Goal: Transaction & Acquisition: Register for event/course

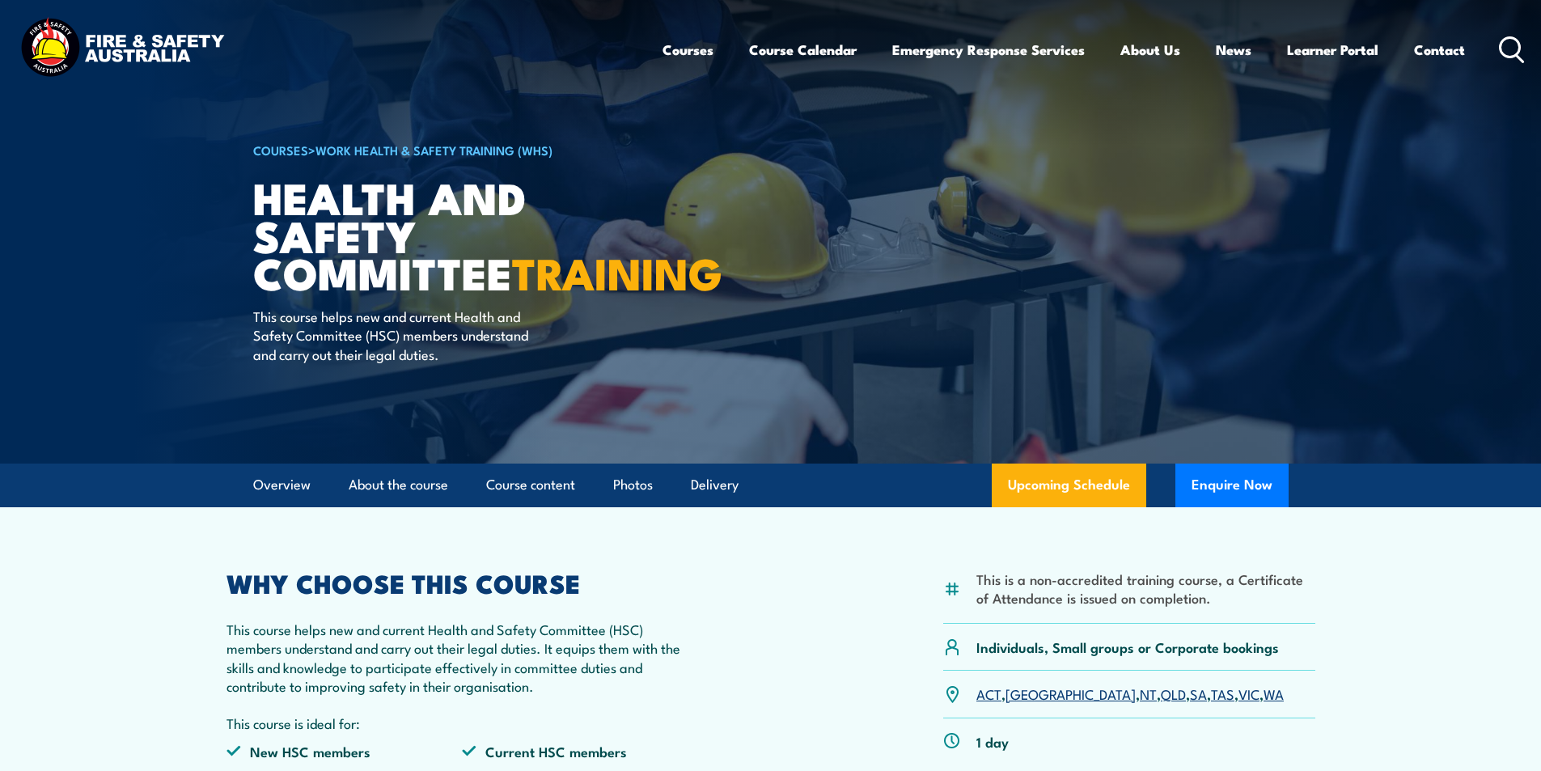
click at [1507, 44] on icon at bounding box center [1512, 49] width 26 height 27
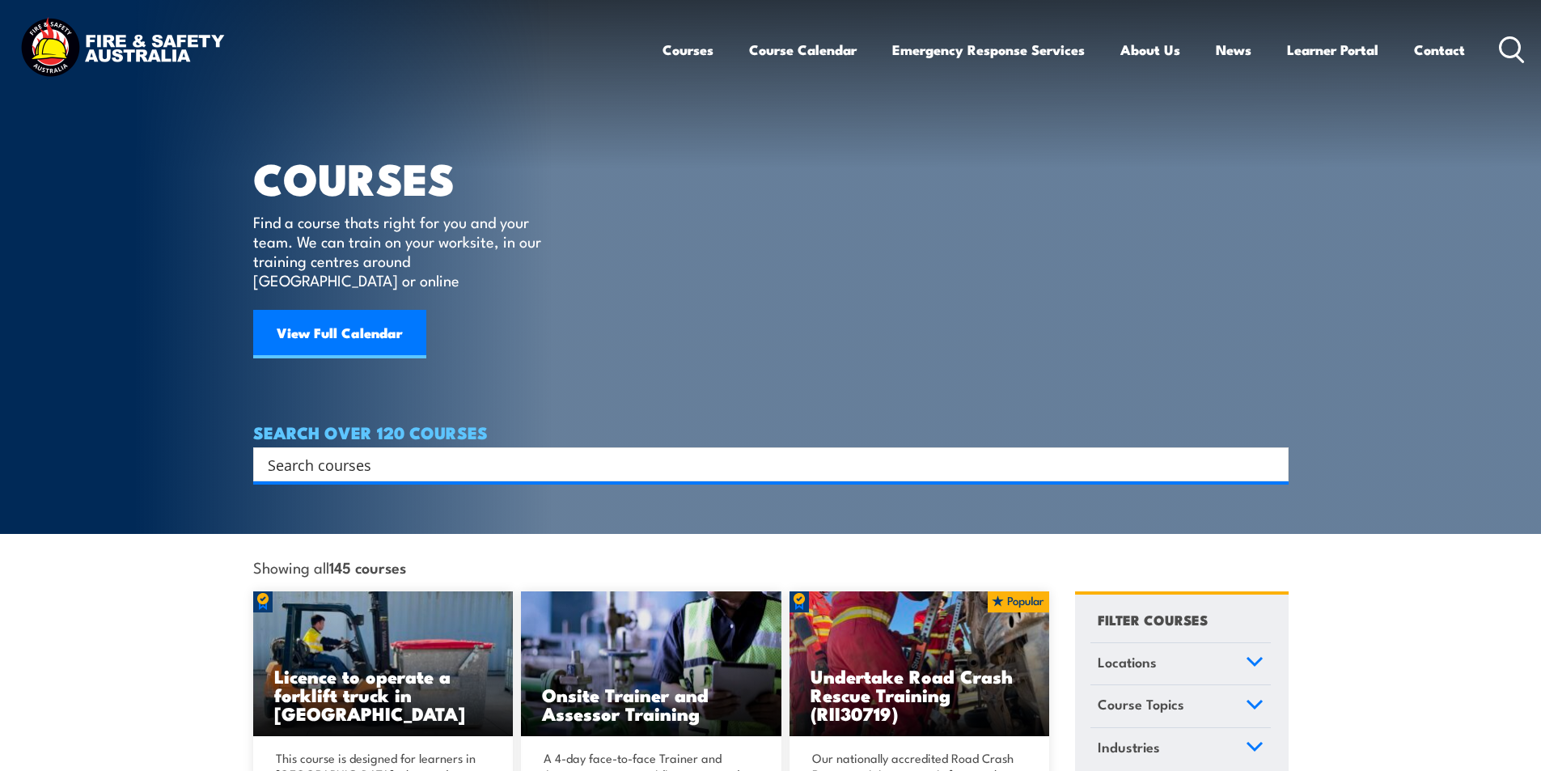
click at [379, 452] on input "Search input" at bounding box center [760, 464] width 985 height 24
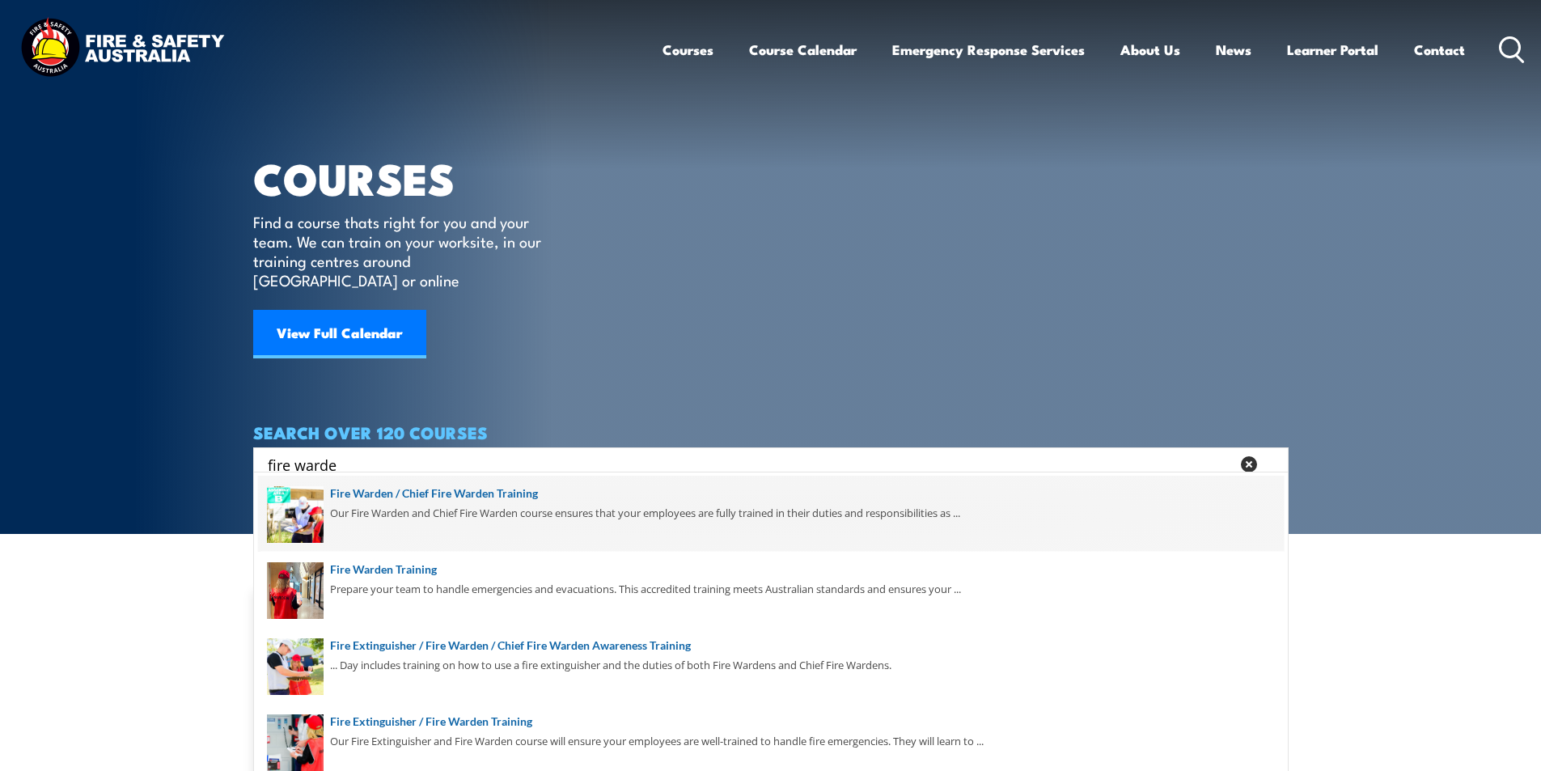
type input "fire warde"
click at [515, 489] on span at bounding box center [770, 514] width 1025 height 76
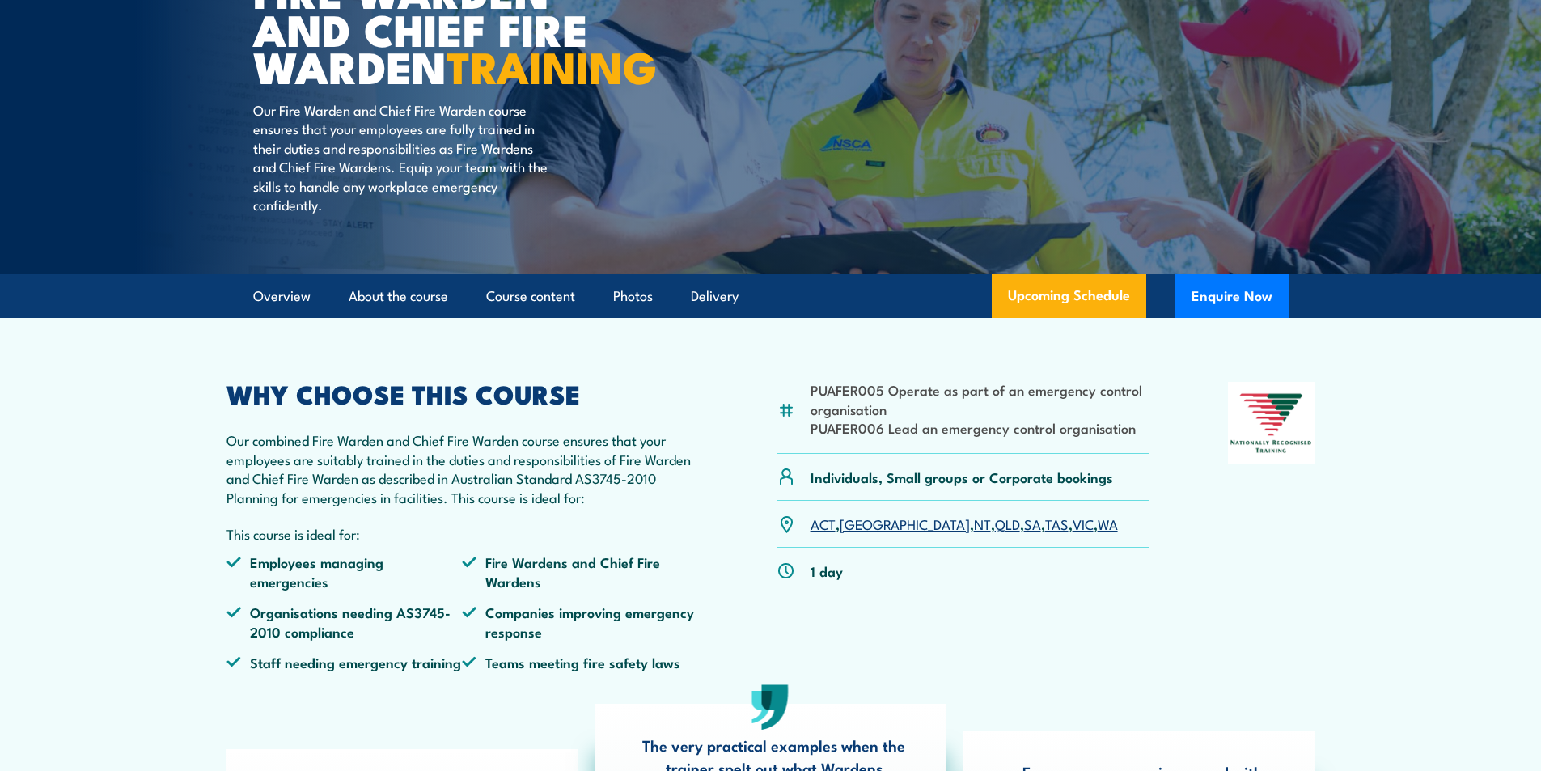
scroll to position [323, 0]
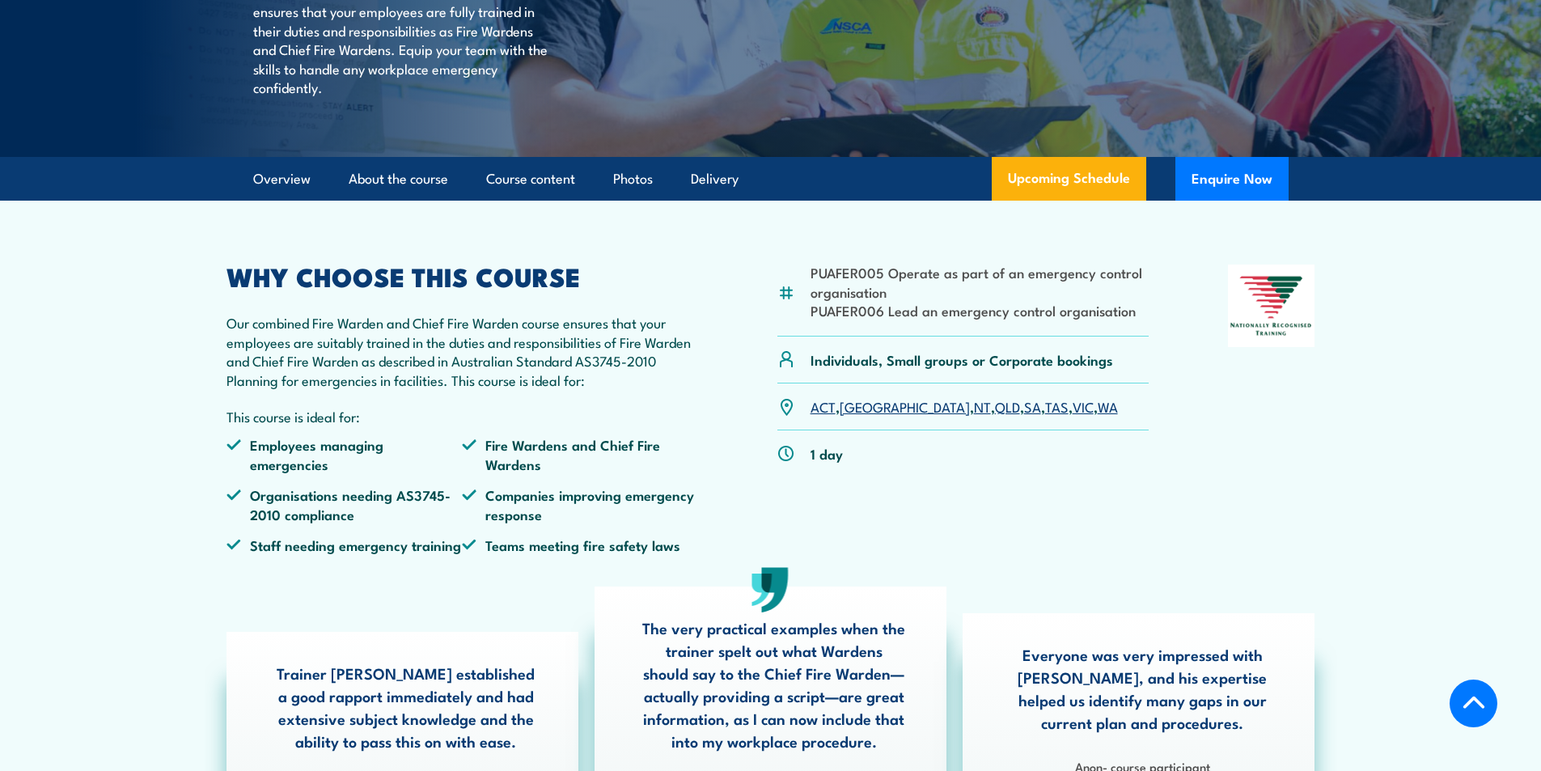
click at [1072, 416] on link "VIC" at bounding box center [1082, 405] width 21 height 19
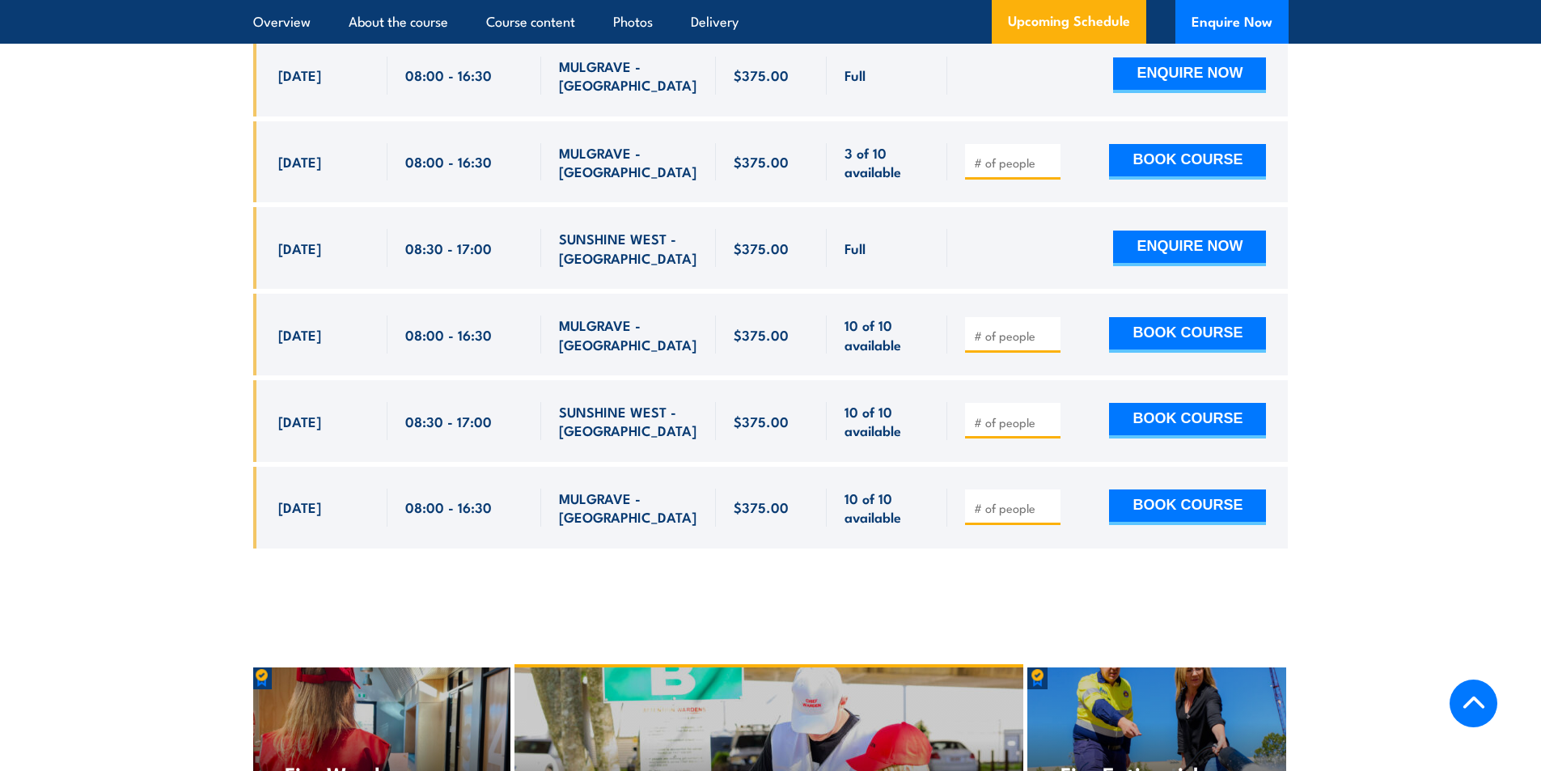
scroll to position [3431, 0]
